Goal: Use online tool/utility: Utilize a website feature to perform a specific function

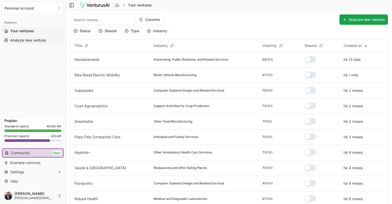
click at [27, 39] on span "Analyze new venture" at bounding box center [28, 40] width 36 height 5
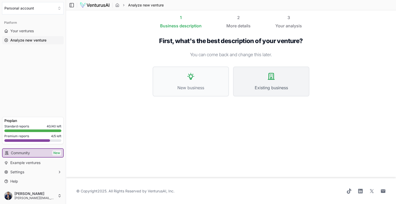
click at [255, 78] on button "Existing business" at bounding box center [271, 81] width 76 height 30
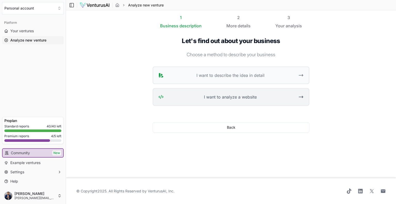
click at [246, 97] on span "I want to analyze a website" at bounding box center [230, 97] width 129 height 6
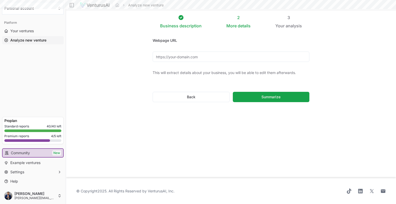
click at [193, 59] on input "Webpage URL" at bounding box center [231, 57] width 157 height 10
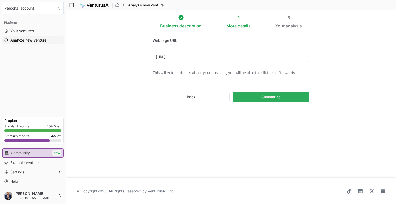
type input "[URL]"
click at [283, 93] on button "Summarize" at bounding box center [271, 97] width 77 height 10
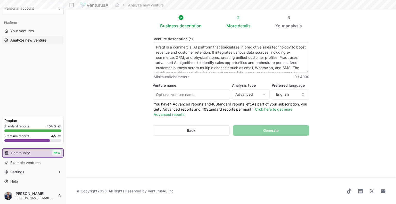
click at [253, 94] on html "We value your privacy We use cookies to enhance your browsing experience, serve…" at bounding box center [198, 102] width 396 height 204
click at [291, 90] on html "We value your privacy We use cookies to enhance your browsing experience, serve…" at bounding box center [198, 102] width 396 height 204
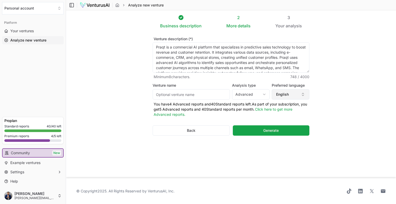
click at [289, 92] on button "English" at bounding box center [291, 94] width 38 height 10
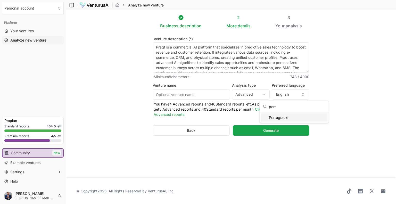
type input "port"
click at [284, 119] on div "Portuguese" at bounding box center [294, 117] width 67 height 8
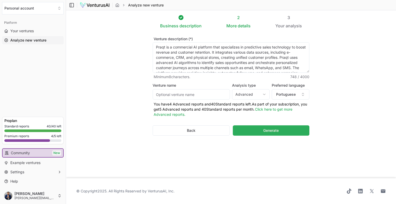
click at [280, 131] on button "Generate" at bounding box center [271, 130] width 77 height 10
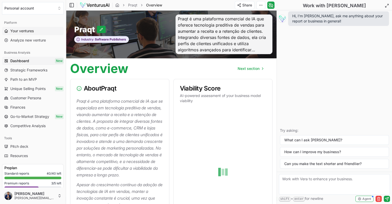
click at [37, 32] on link "Your ventures" at bounding box center [33, 31] width 62 height 8
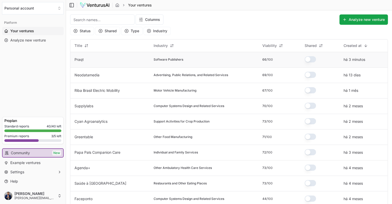
click at [97, 59] on td "Praqt" at bounding box center [109, 59] width 79 height 15
click at [80, 60] on link "Praqt" at bounding box center [78, 59] width 9 height 4
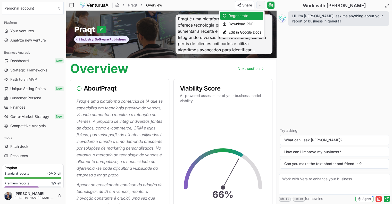
click at [261, 8] on html "We value your privacy We use cookies to enhance your browsing experience, serve…" at bounding box center [196, 102] width 392 height 204
click at [251, 22] on div "Download PDF" at bounding box center [241, 24] width 43 height 8
